Goal: Task Accomplishment & Management: Use online tool/utility

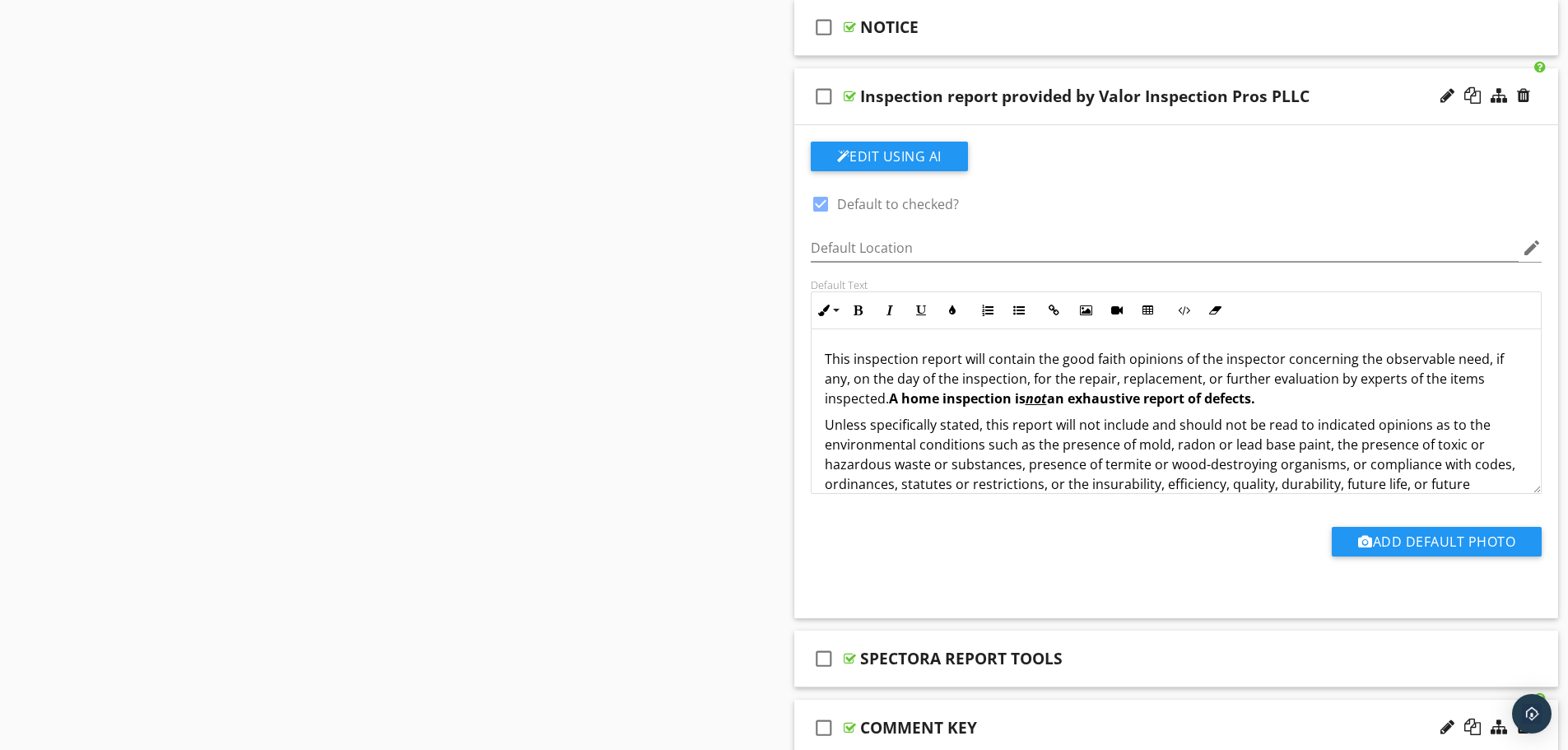
drag, startPoint x: 0, startPoint y: 0, endPoint x: 511, endPoint y: 253, distance: 570.2
click at [511, 253] on div "Sections Information I. Structural Systems II. Electrical Systems III. Heating,…" at bounding box center [784, 304] width 1568 height 2499
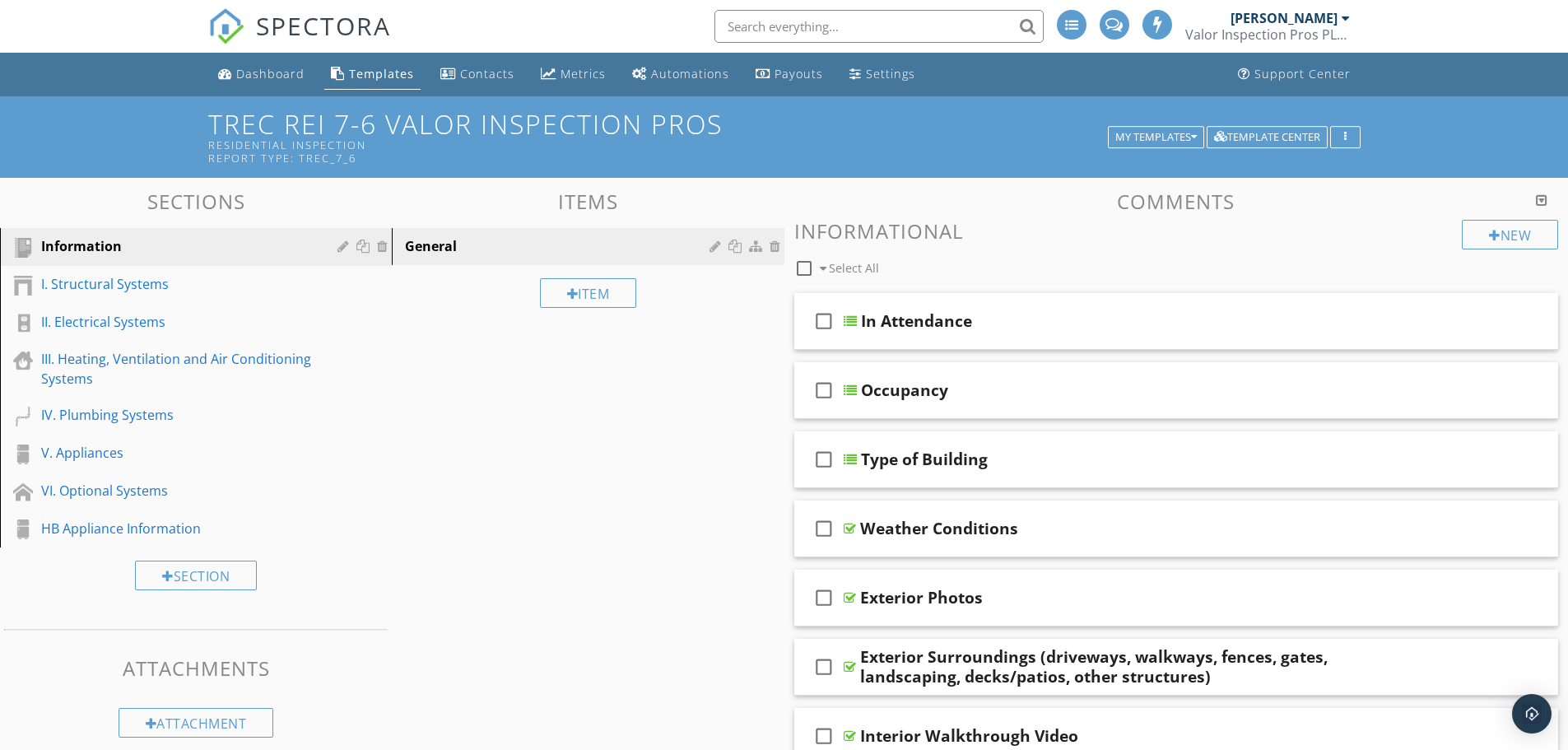
click at [364, 74] on div "Templates" at bounding box center [382, 73] width 65 height 16
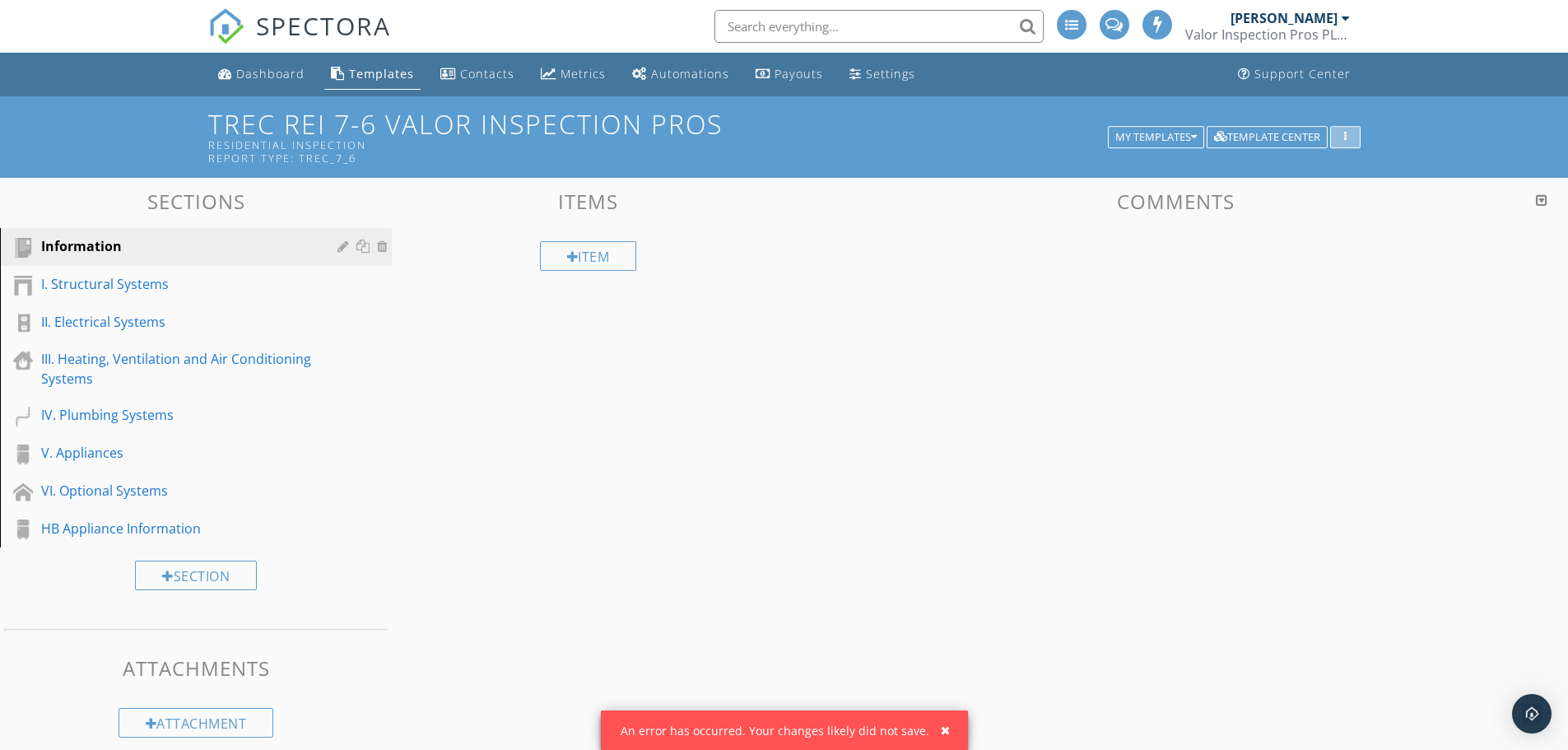
click at [1340, 138] on div "button" at bounding box center [1346, 138] width 16 height 12
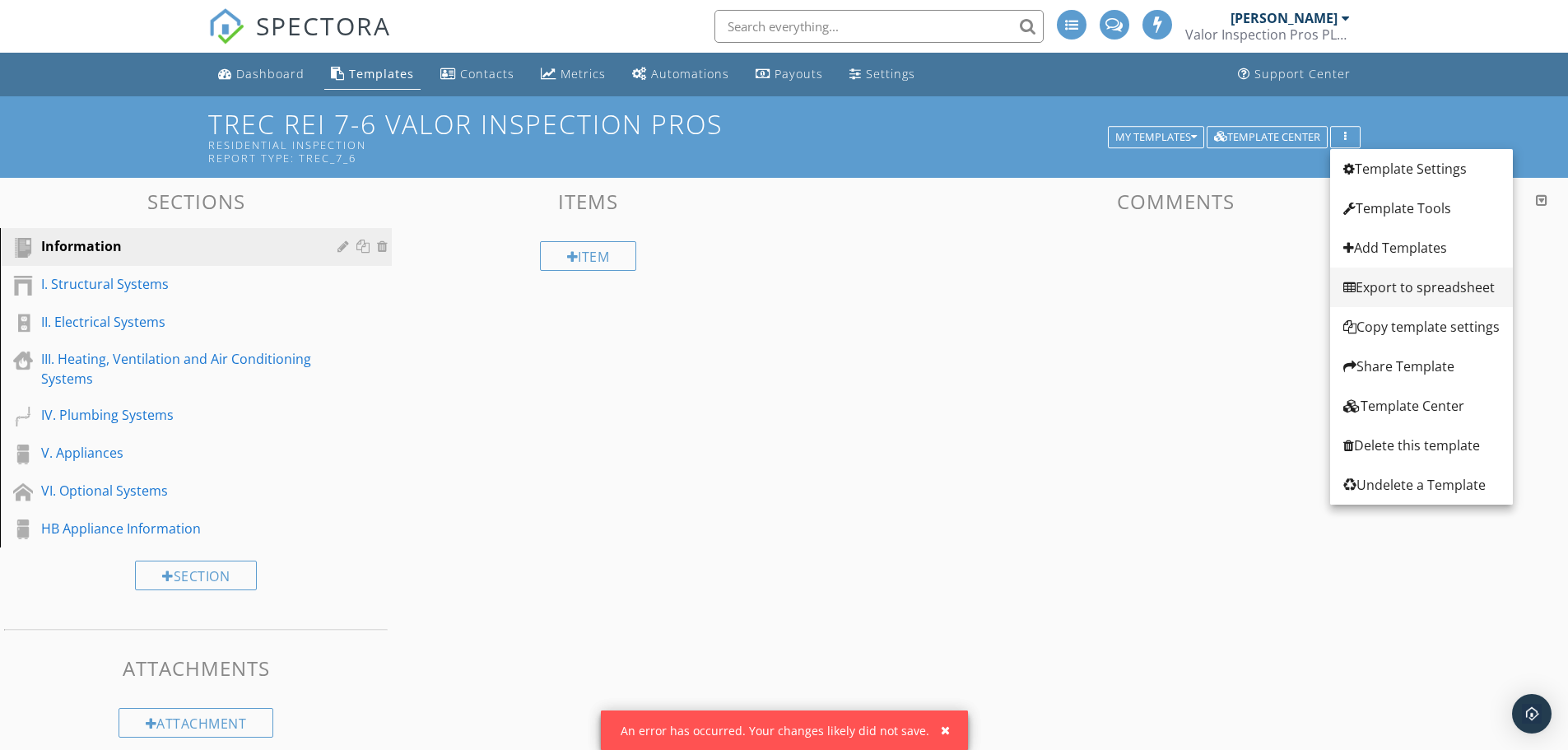
click at [1427, 283] on div "Export to spreadsheet" at bounding box center [1422, 288] width 157 height 20
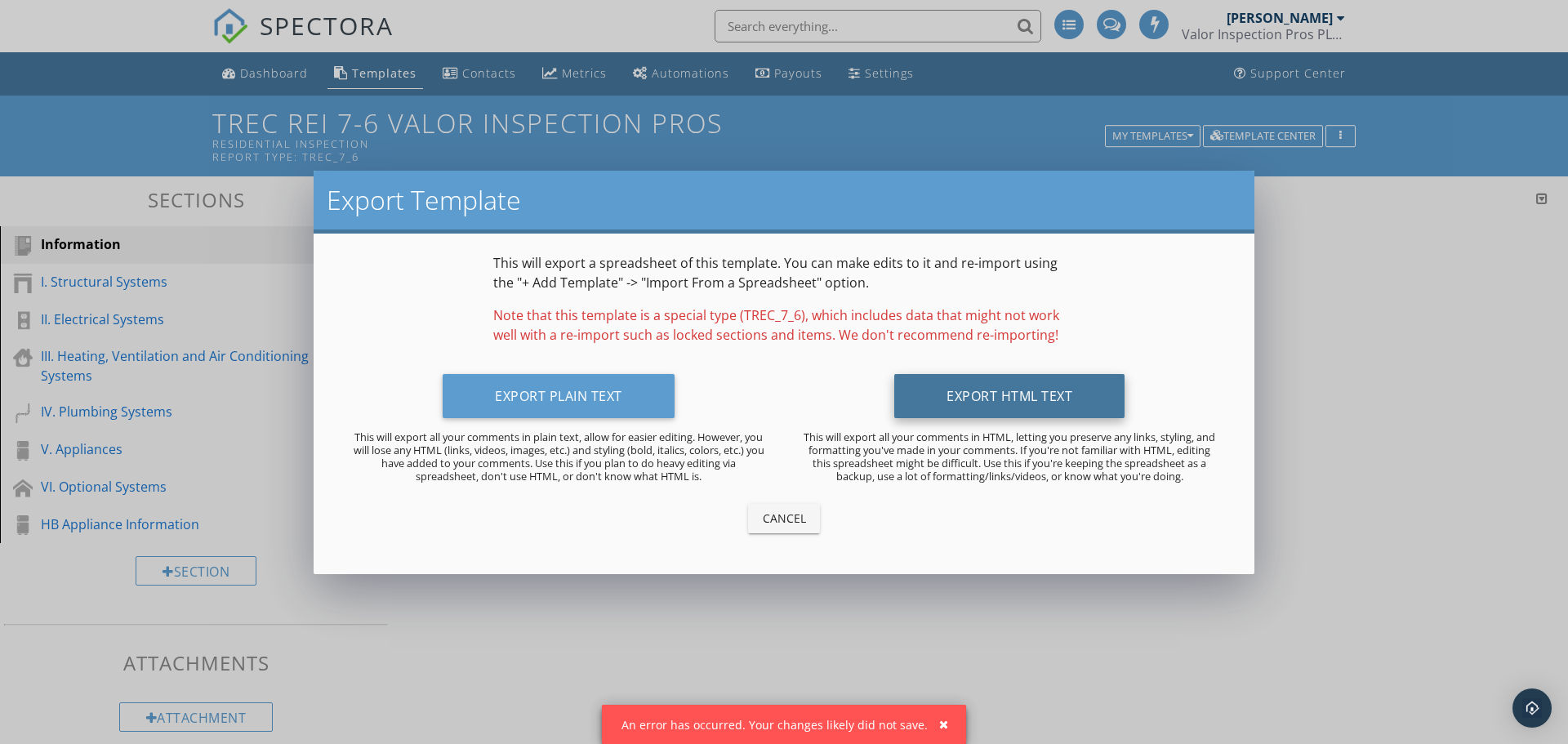
click at [1062, 394] on button "Export HTML Text" at bounding box center [1009, 396] width 230 height 44
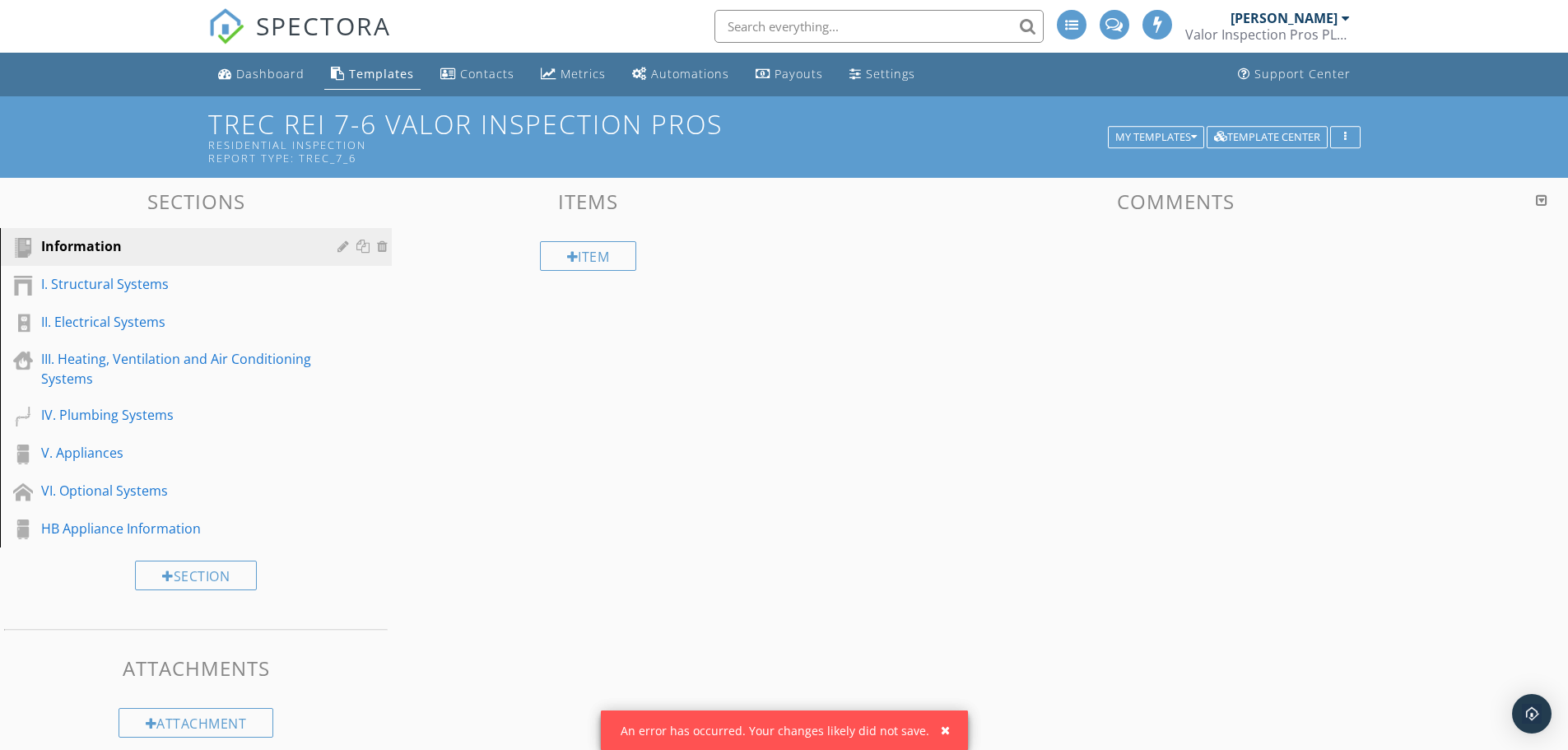
click at [595, 434] on div "Sections Information I. Structural Systems II. Electrical Systems III. Heating,…" at bounding box center [784, 463] width 1568 height 571
click at [169, 268] on link "I. Structural Systems" at bounding box center [198, 285] width 387 height 38
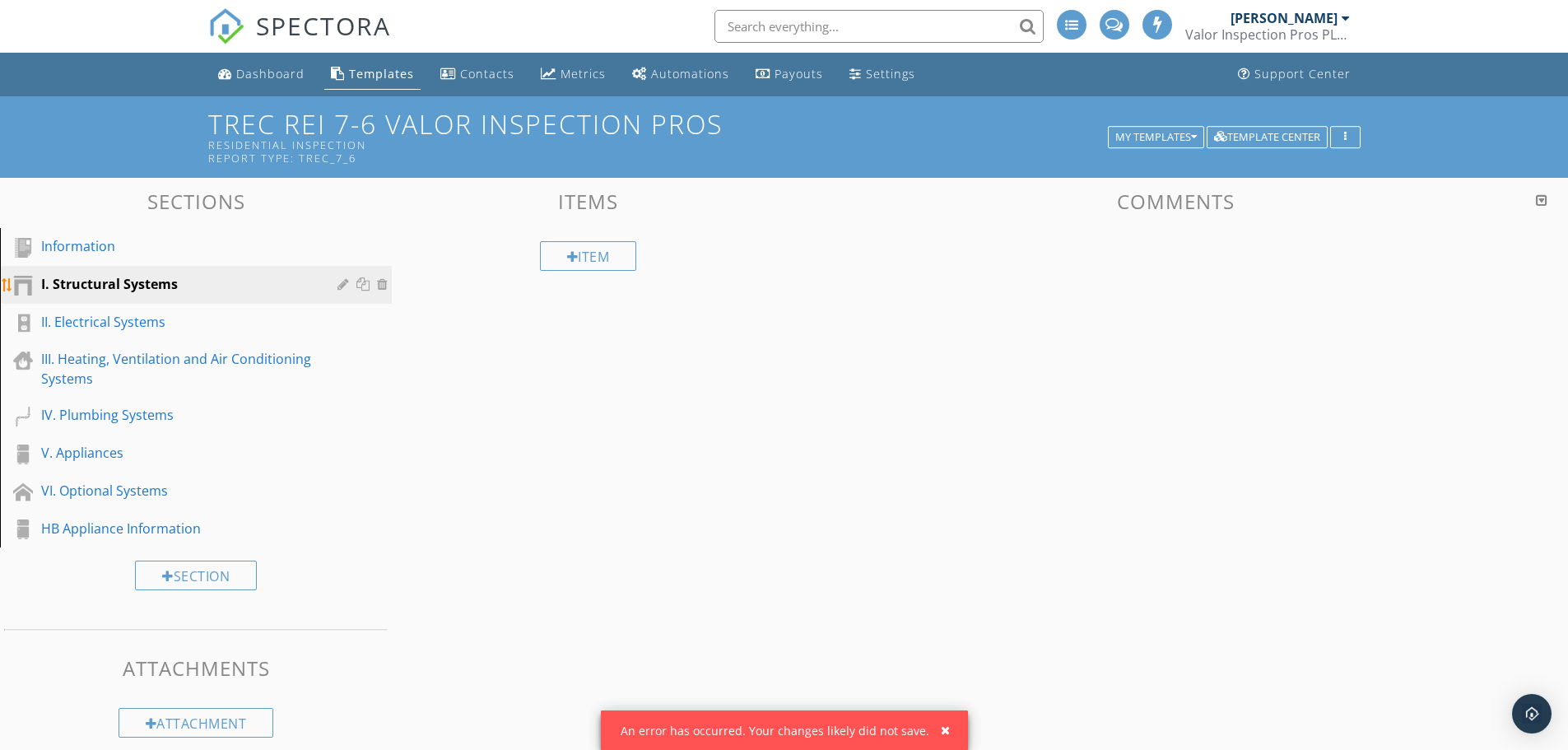
click at [170, 279] on div "I. Structural Systems" at bounding box center [177, 284] width 273 height 20
click at [160, 338] on div "Information I. Structural Systems II. Electrical Systems III. Heating, Ventilat…" at bounding box center [196, 388] width 392 height 319
click at [159, 323] on div "II. Electrical Systems" at bounding box center [177, 321] width 273 height 20
click at [157, 292] on div "I. Structural Systems" at bounding box center [177, 284] width 273 height 20
click at [159, 258] on link "Information" at bounding box center [198, 247] width 387 height 38
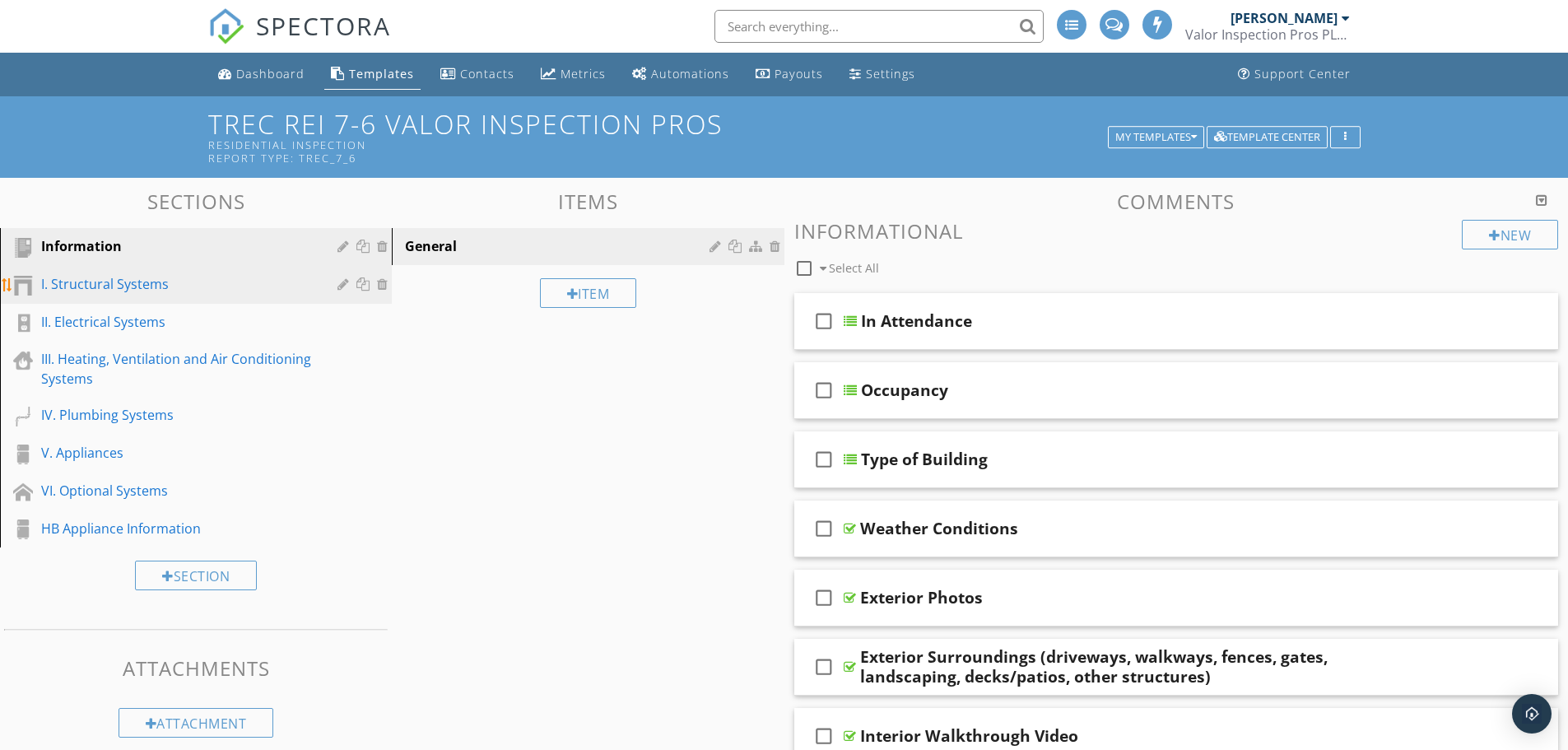
click at [138, 285] on div "I. Structural Systems" at bounding box center [177, 284] width 273 height 20
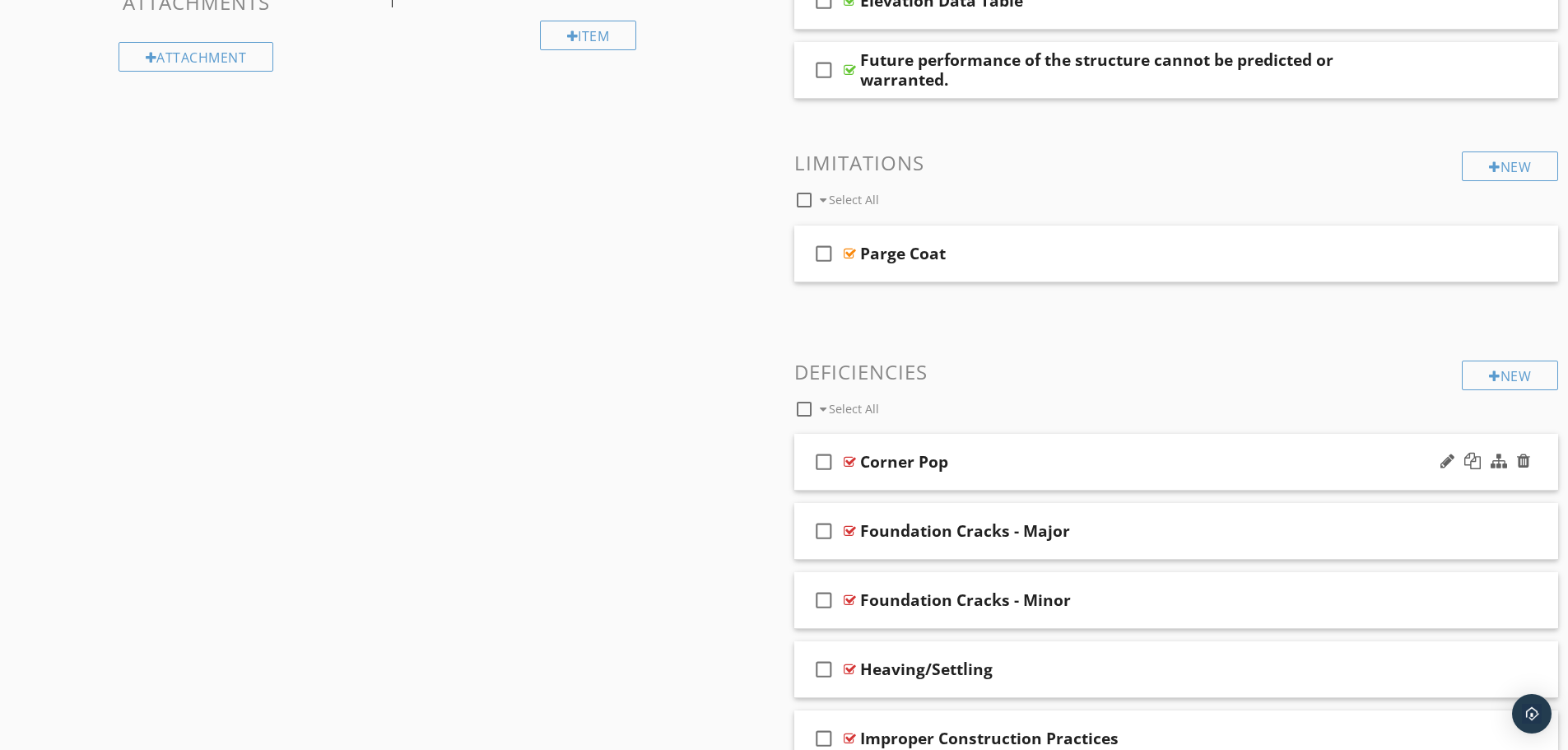
scroll to position [668, 0]
click at [808, 406] on div at bounding box center [804, 407] width 28 height 28
click at [1112, 361] on h3 "Deficiencies" at bounding box center [1176, 370] width 765 height 22
click at [804, 404] on div at bounding box center [804, 407] width 28 height 28
checkbox input "false"
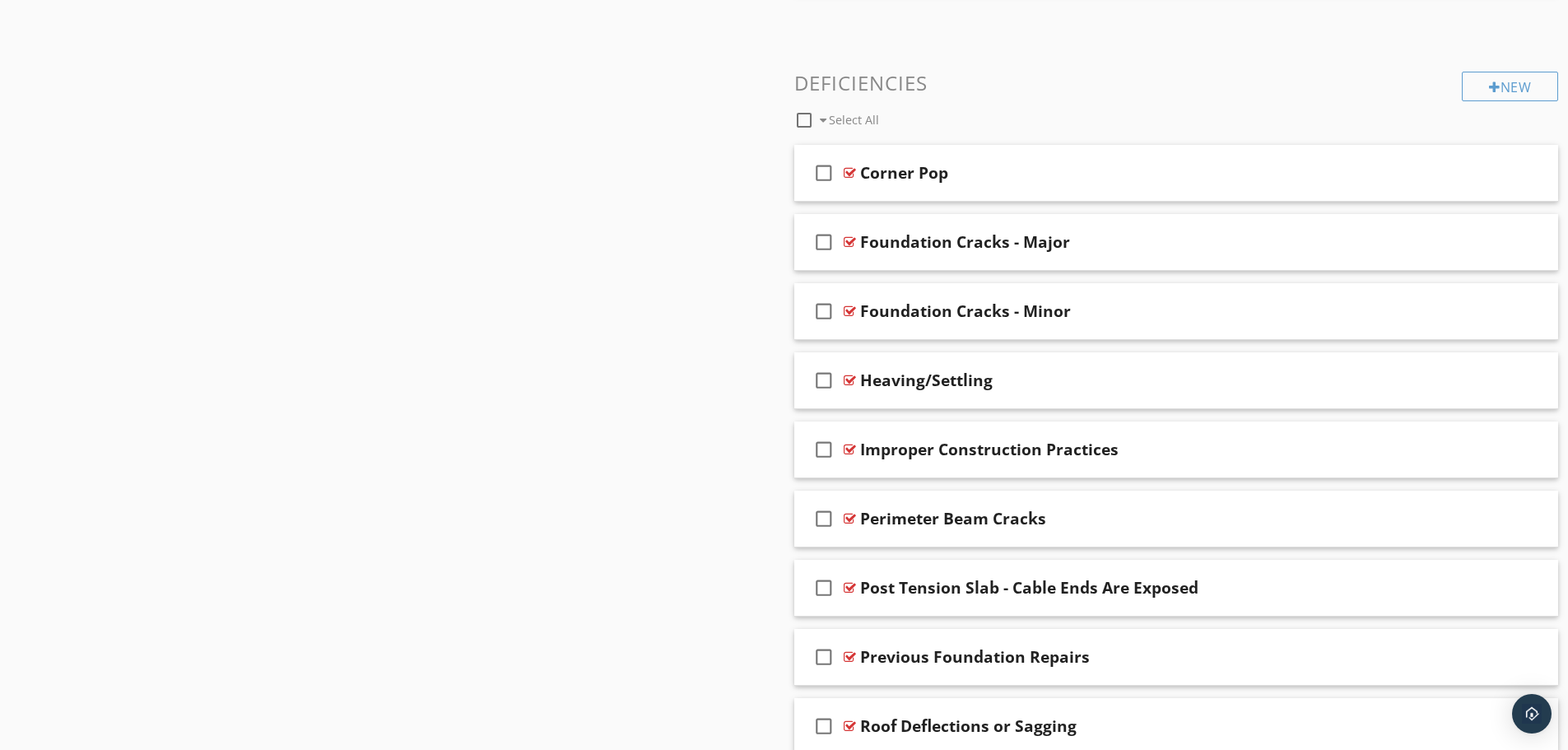
scroll to position [918, 0]
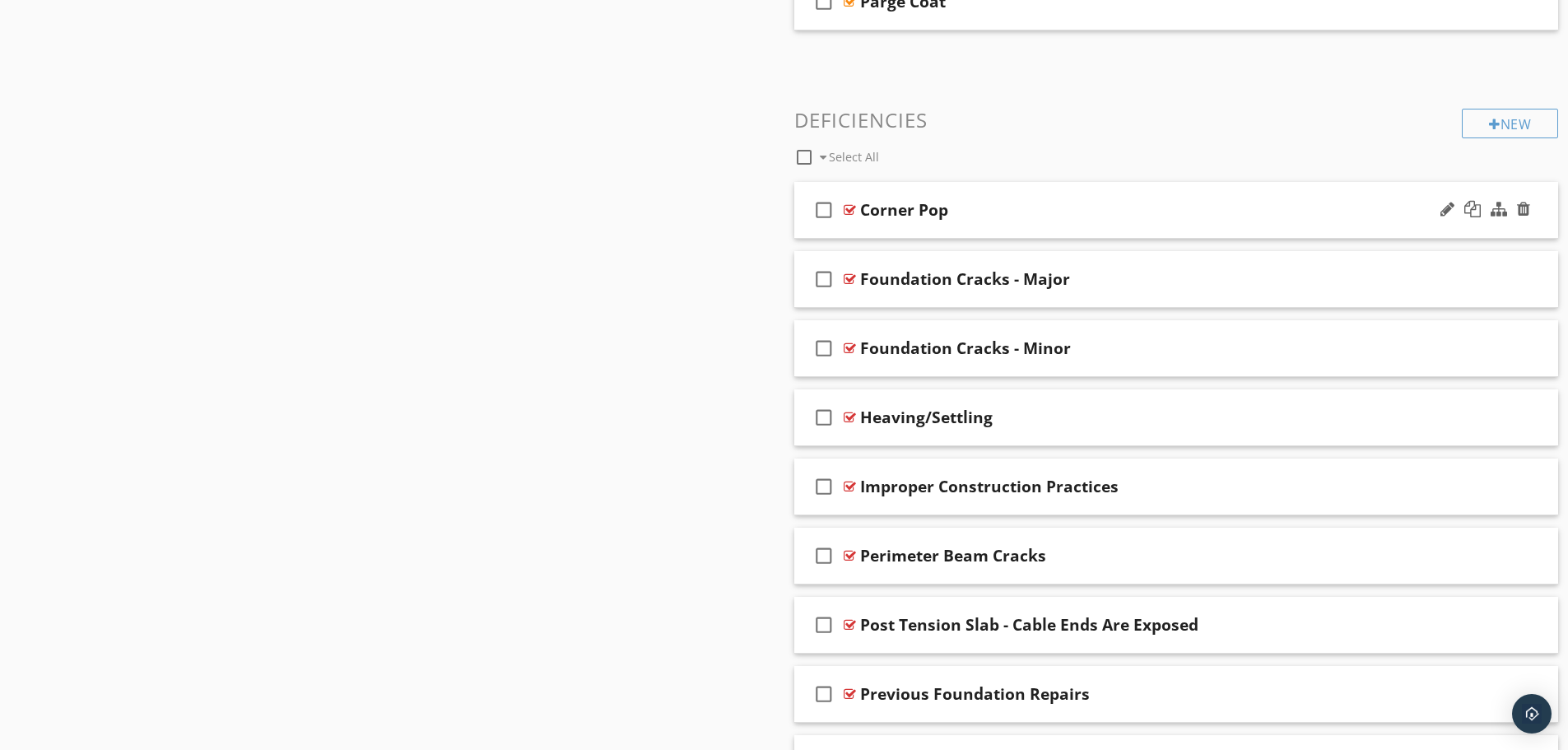
click at [995, 211] on div "Corner Pop" at bounding box center [1134, 210] width 548 height 20
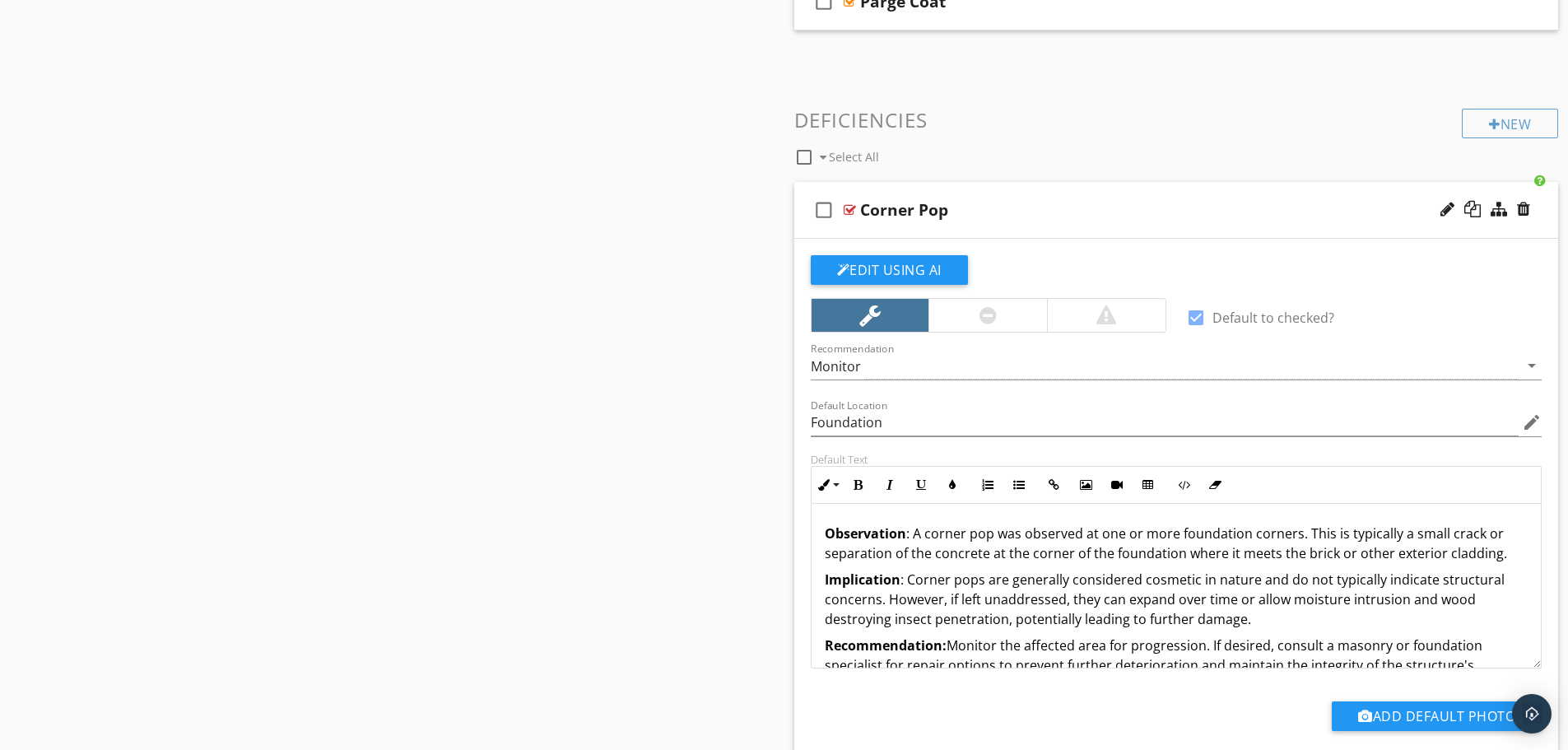
scroll to position [47, 0]
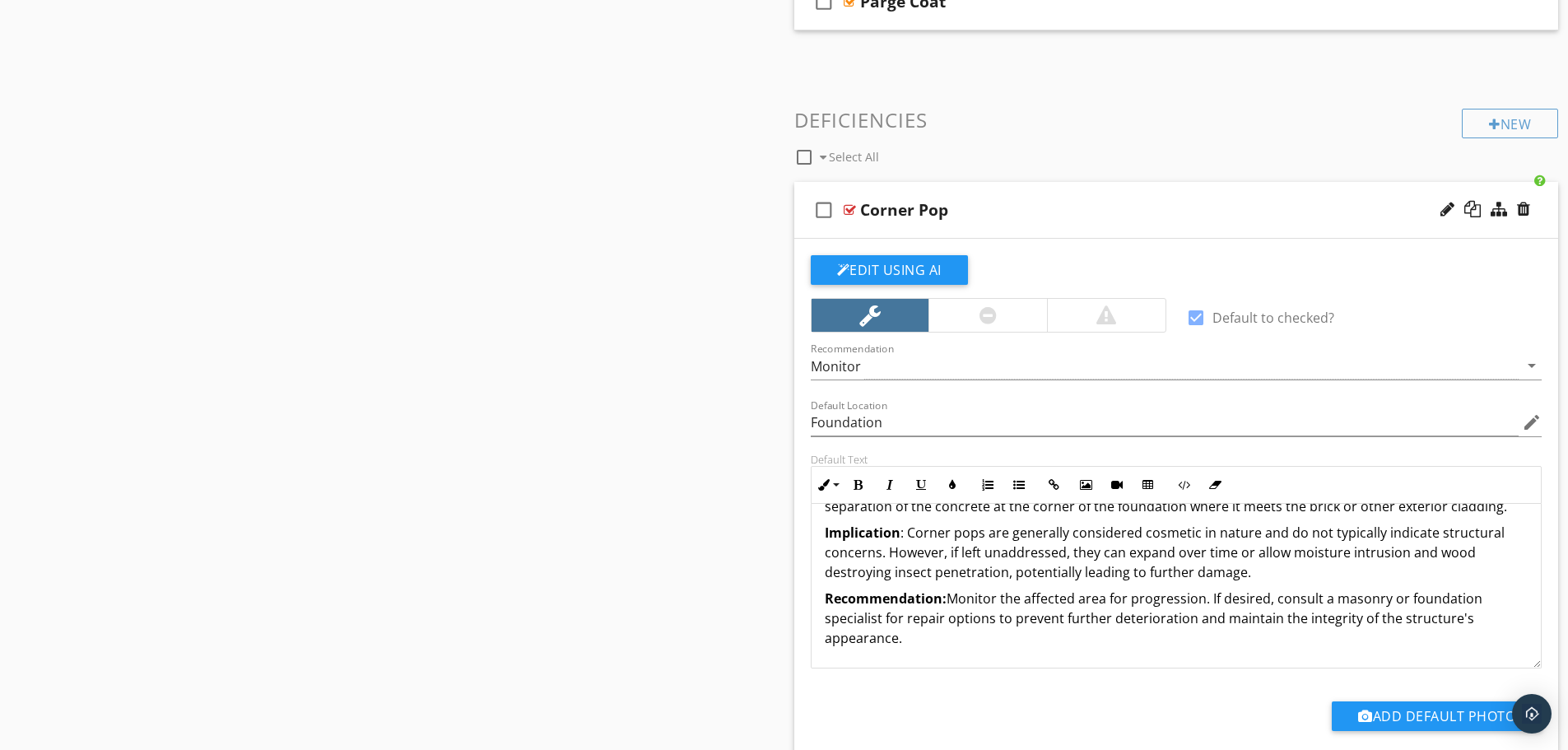
drag, startPoint x: 914, startPoint y: 646, endPoint x: 868, endPoint y: 546, distance: 110.1
click at [868, 546] on div "Observation : A corner pop was observed at one or more foundation corners. This…" at bounding box center [1177, 562] width 730 height 210
click at [987, 625] on p "Recommendation: Monitor the affected area for progression. If desired, consult …" at bounding box center [1176, 618] width 704 height 60
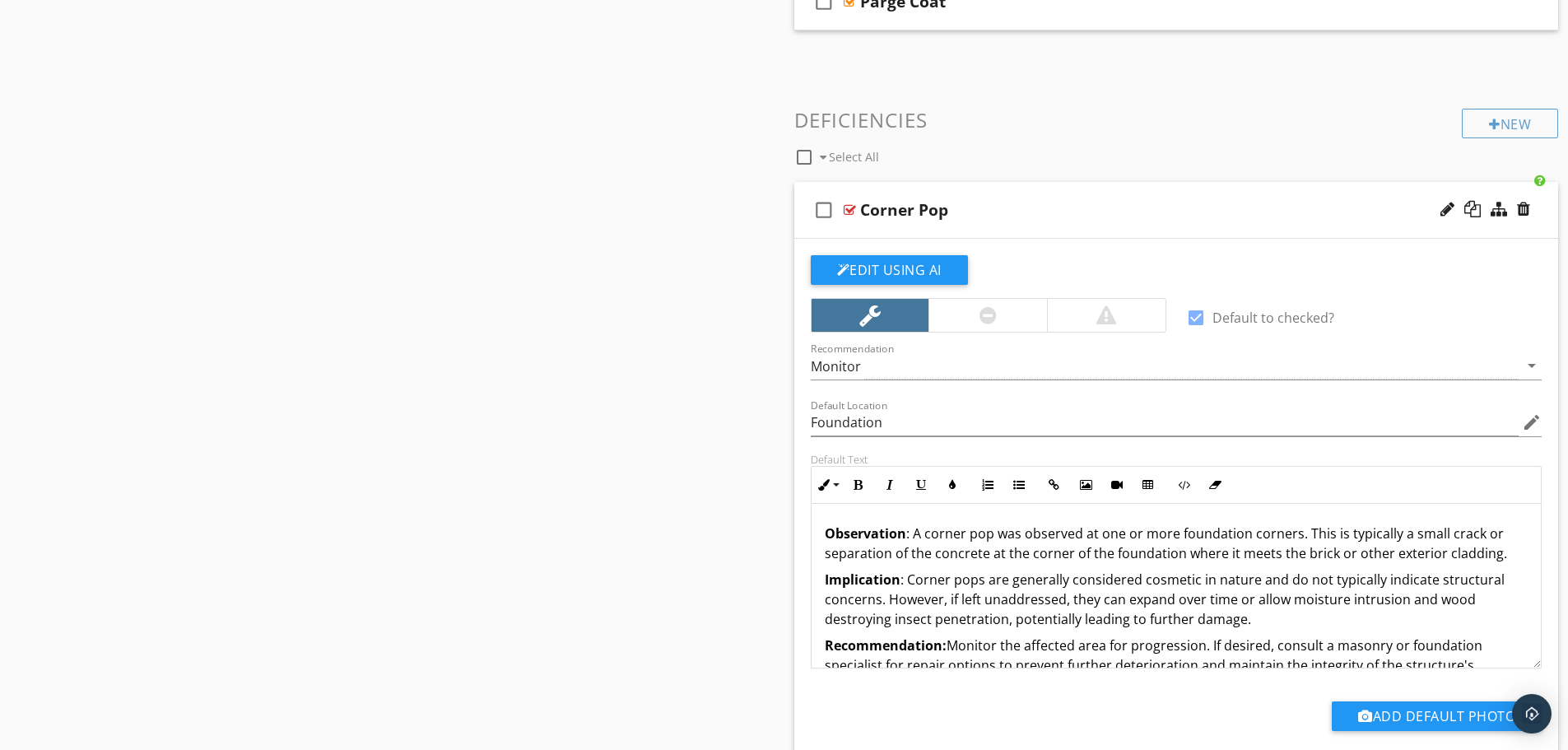
click at [960, 601] on p "Implication : Corner pops are generally considered cosmetic in nature and do no…" at bounding box center [1176, 599] width 704 height 60
drag, startPoint x: 1272, startPoint y: 611, endPoint x: 1279, endPoint y: 623, distance: 13.9
click at [860, 543] on strong "Observation" at bounding box center [865, 533] width 81 height 18
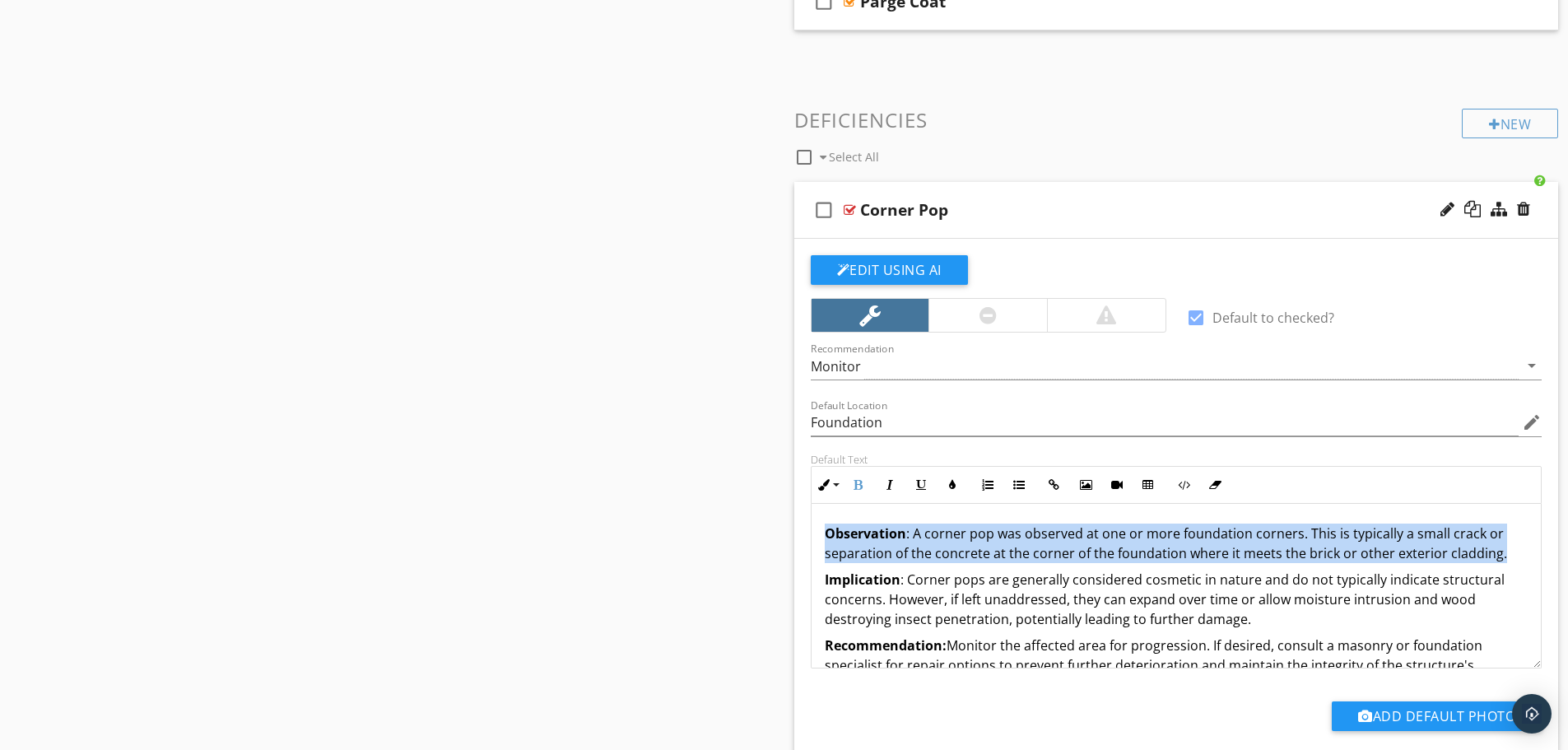
click at [860, 543] on strong "Observation" at bounding box center [865, 533] width 81 height 18
copy div "Observation : A corner pop was observed at one or more foundation corners. This…"
click at [1016, 578] on p "Implication : Corner pops are generally considered cosmetic in nature and do no…" at bounding box center [1176, 599] width 704 height 60
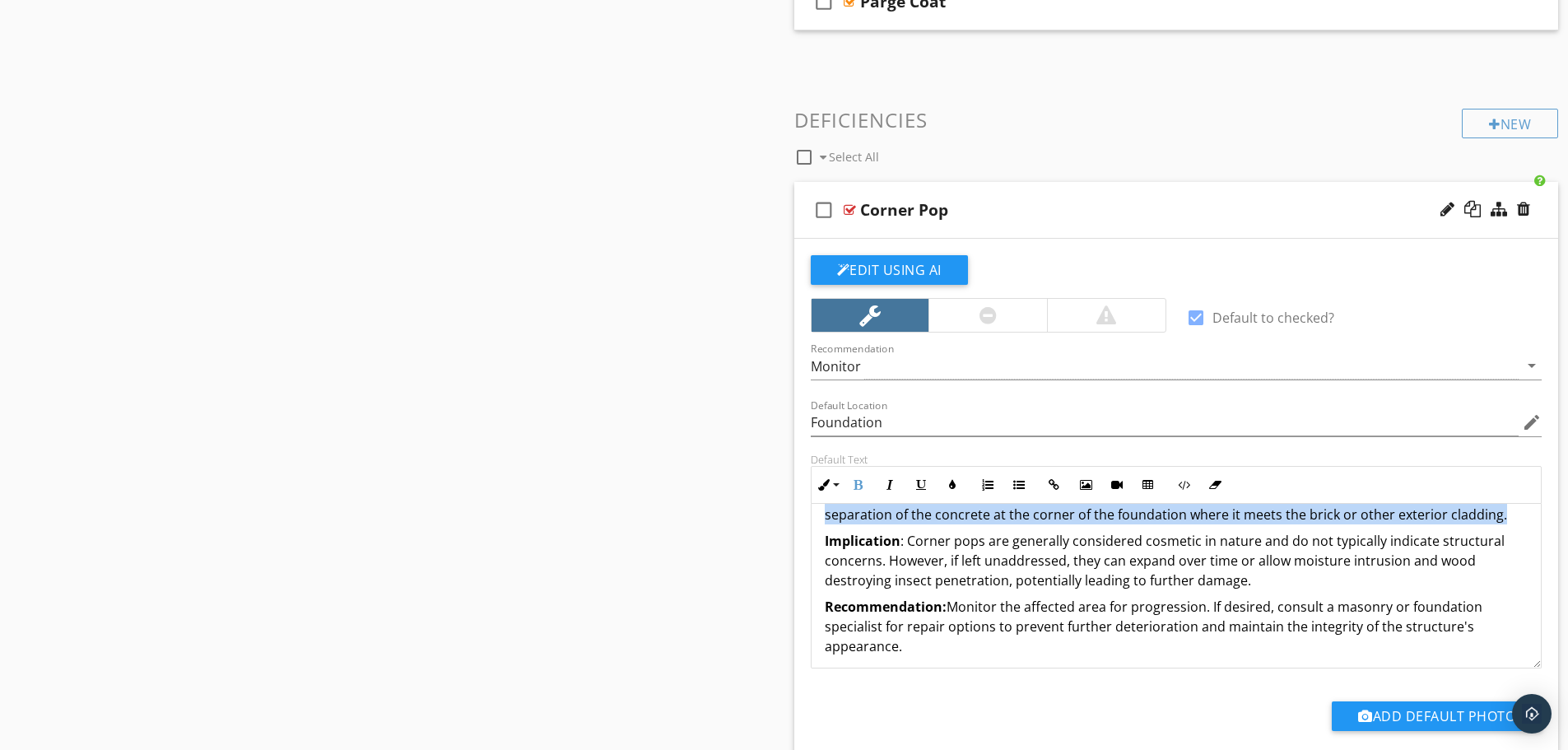
scroll to position [43, 0]
click at [939, 645] on p "Recommendation: Monitor the affected area for progression. If desired, consult …" at bounding box center [1176, 622] width 704 height 60
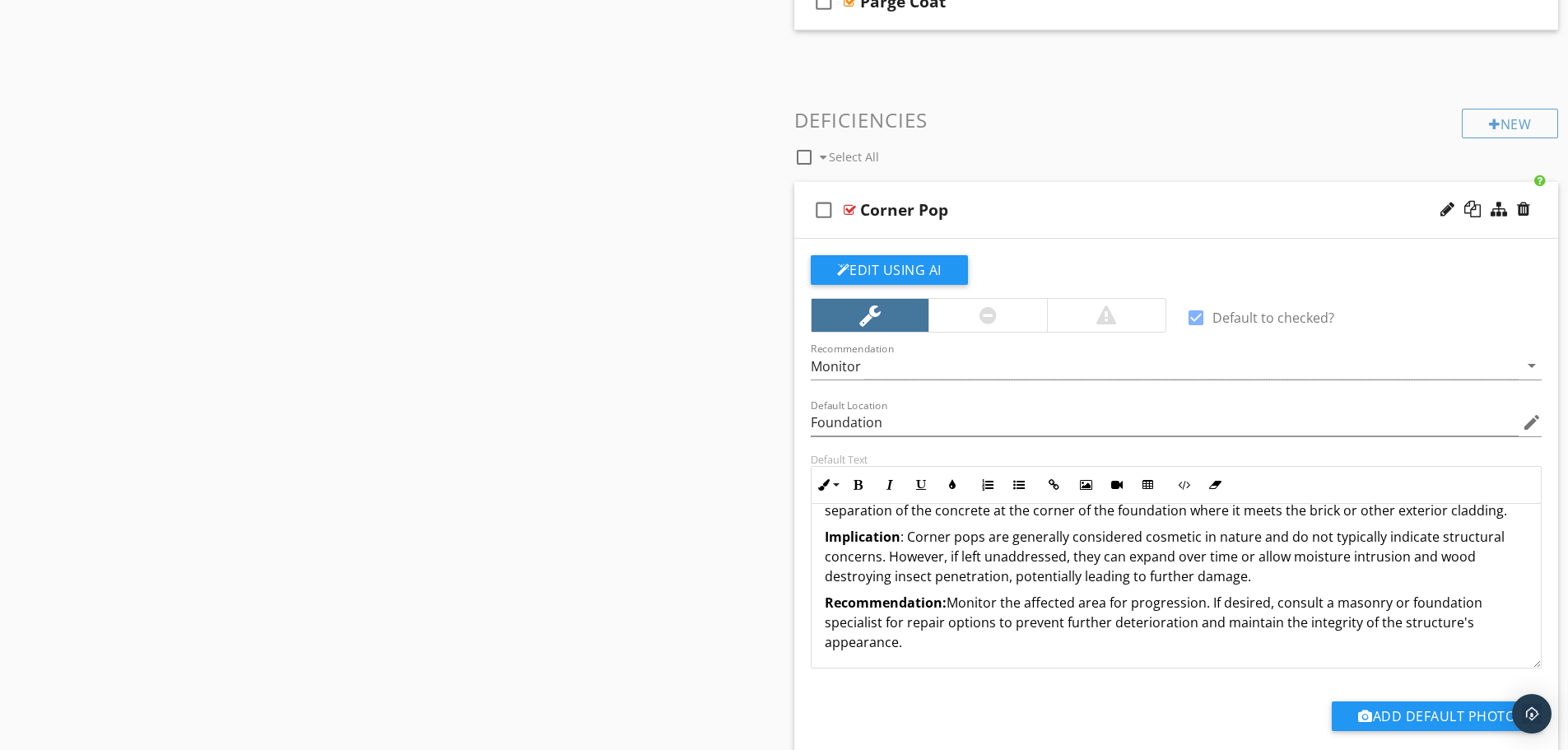
scroll to position [0, 0]
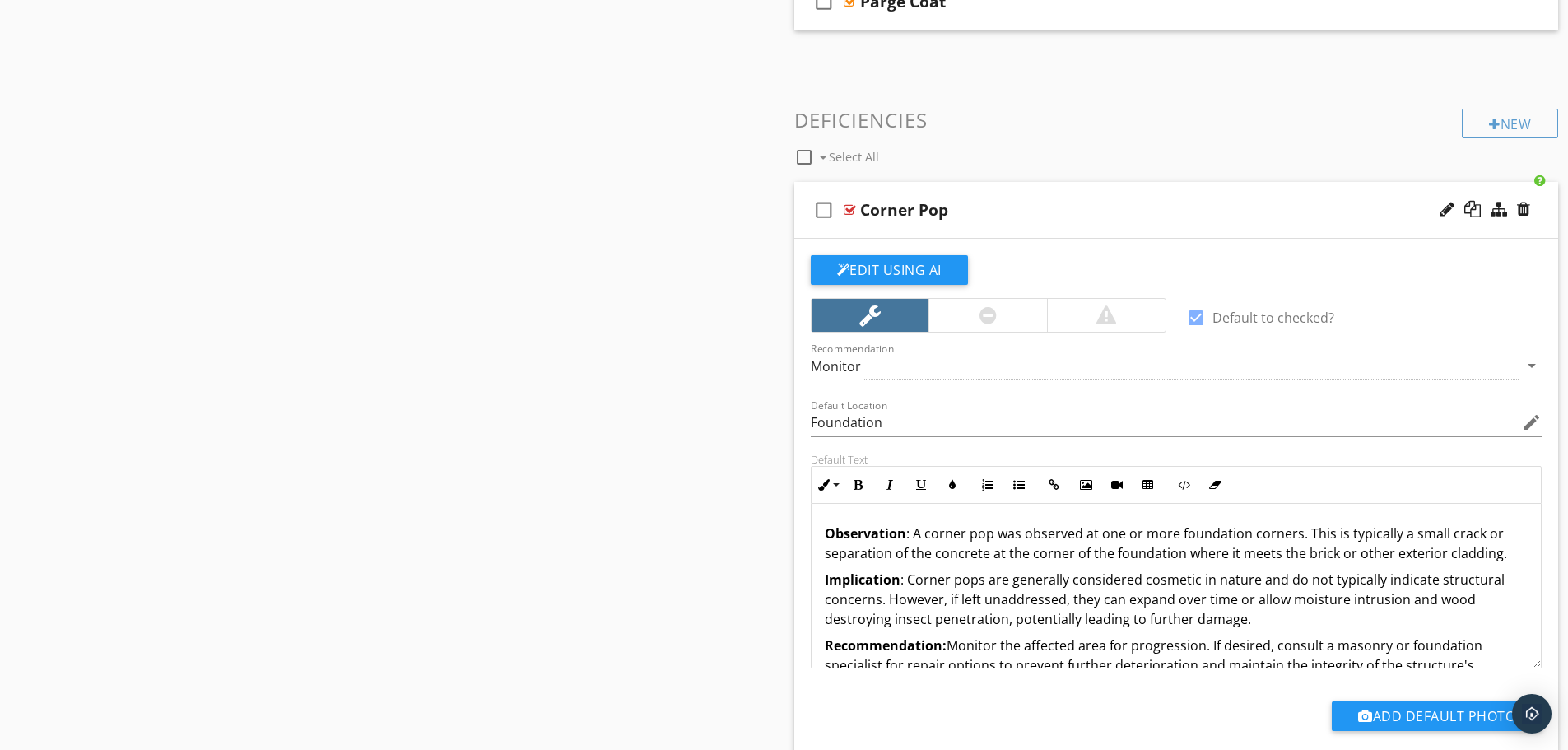
drag, startPoint x: 920, startPoint y: 645, endPoint x: 818, endPoint y: 532, distance: 152.2
click at [818, 532] on div "Observation : A corner pop was observed at one or more foundation corners. This…" at bounding box center [1177, 609] width 730 height 210
copy div "Observation : A corner pop was observed at one or more foundation corners. This…"
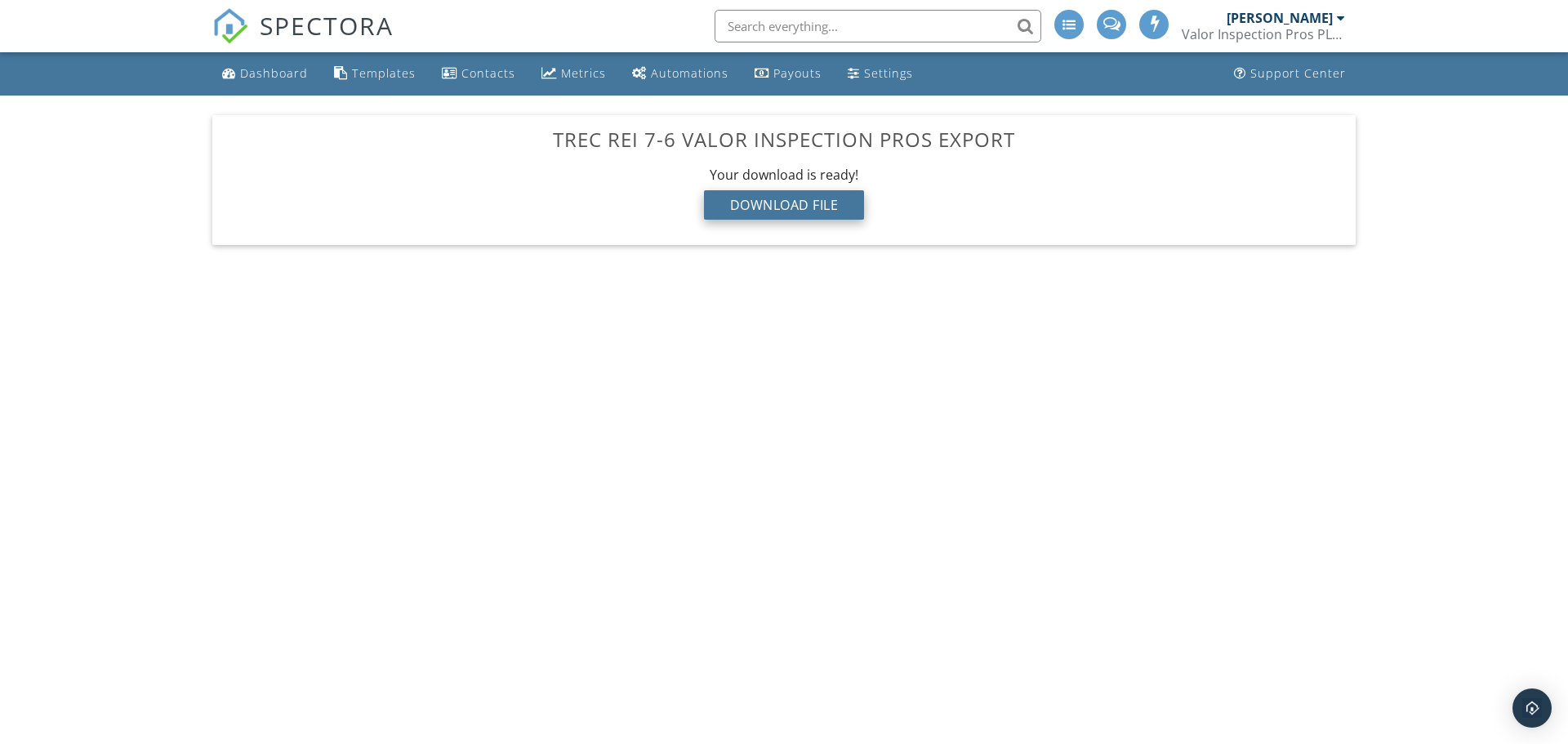
click at [790, 209] on div "Download File" at bounding box center [784, 205] width 160 height 30
click at [1175, 431] on body "SPECTORA [PERSON_NAME] Valor Inspection Pros PLLC Role: Inspector Change Role D…" at bounding box center [784, 365] width 1568 height 731
